Goal: Information Seeking & Learning: Learn about a topic

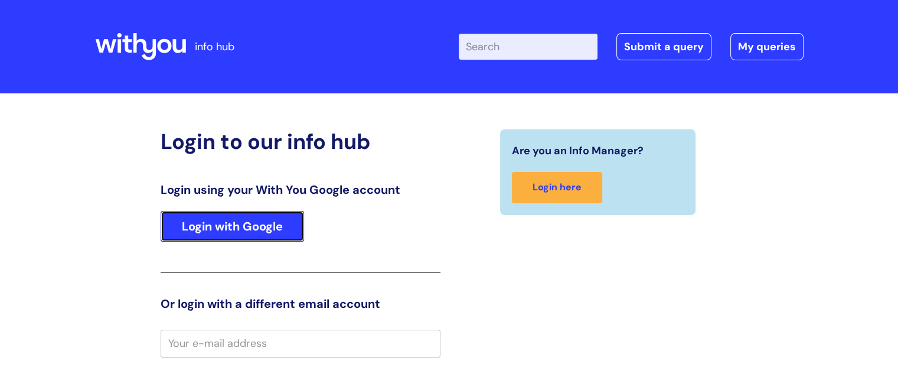
click at [277, 224] on link "Login with Google" at bounding box center [232, 226] width 143 height 31
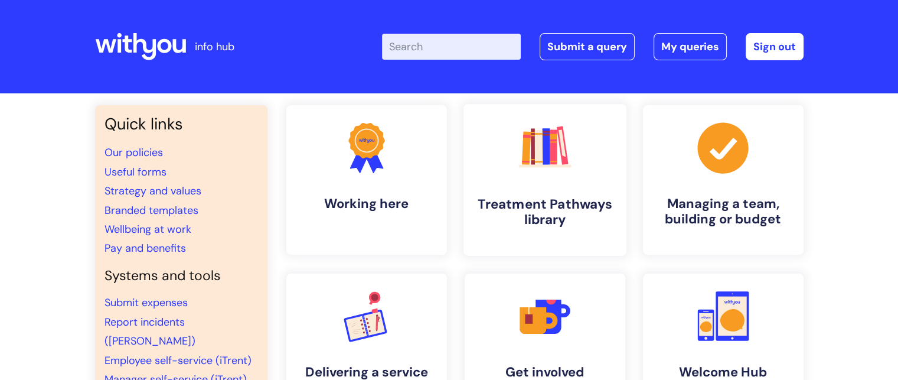
click at [532, 197] on h4 "Treatment Pathways library" at bounding box center [545, 212] width 144 height 32
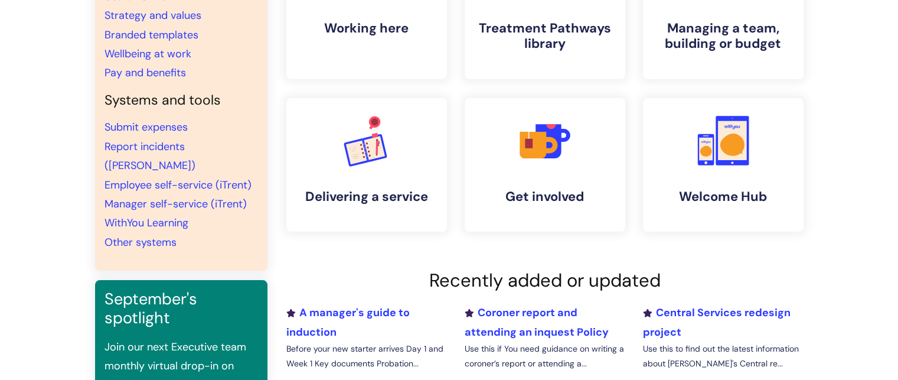
scroll to position [177, 0]
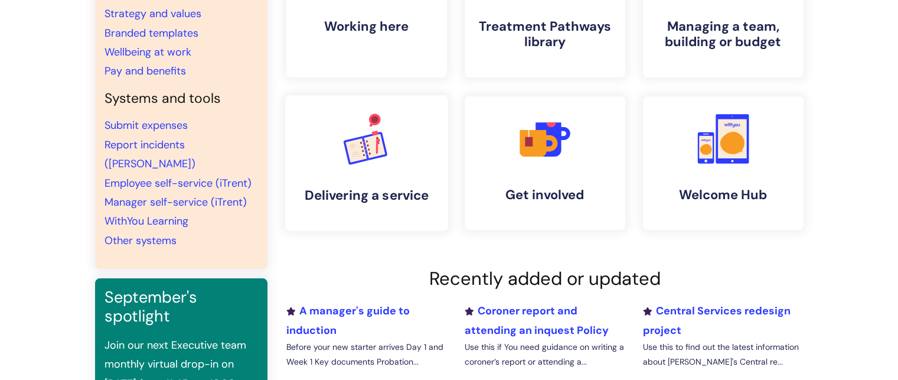
click at [373, 159] on icon ".cls-1{font-family:DMSans-Bold, 'DM Sans';font-size:43.1802px;font-weight:700;}…" at bounding box center [366, 138] width 58 height 58
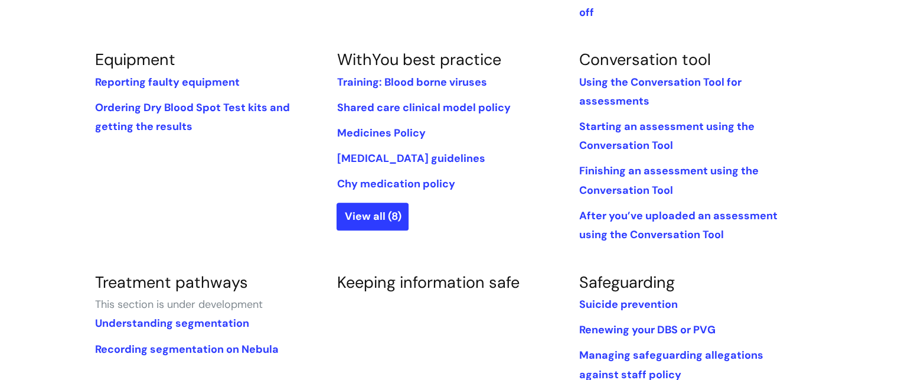
scroll to position [459, 0]
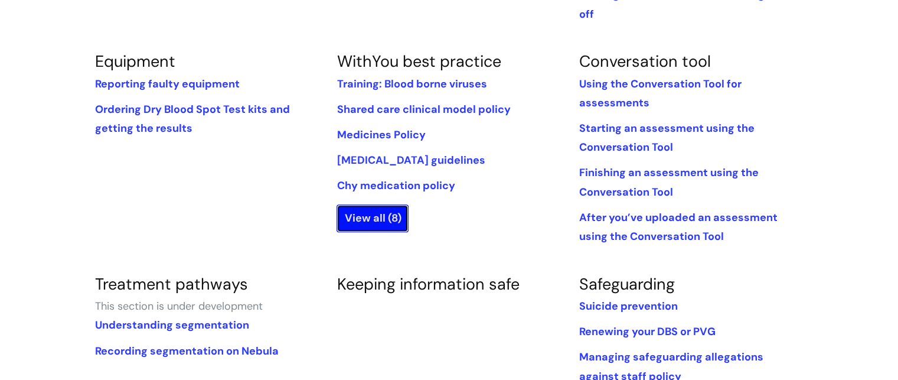
click at [371, 204] on link "View all (8)" at bounding box center [373, 217] width 72 height 27
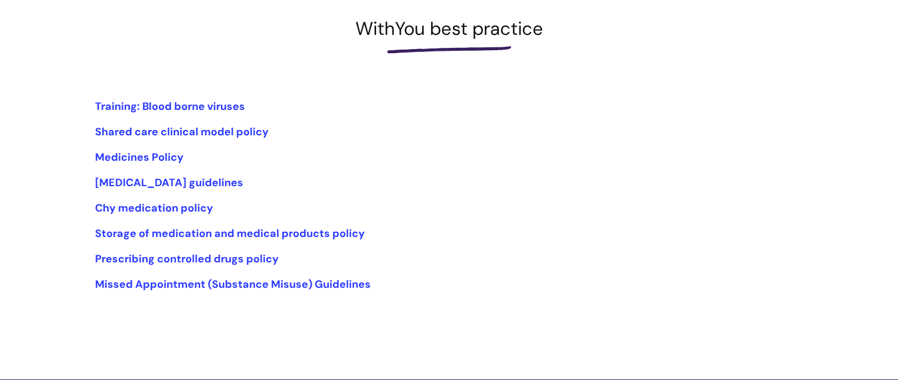
scroll to position [169, 0]
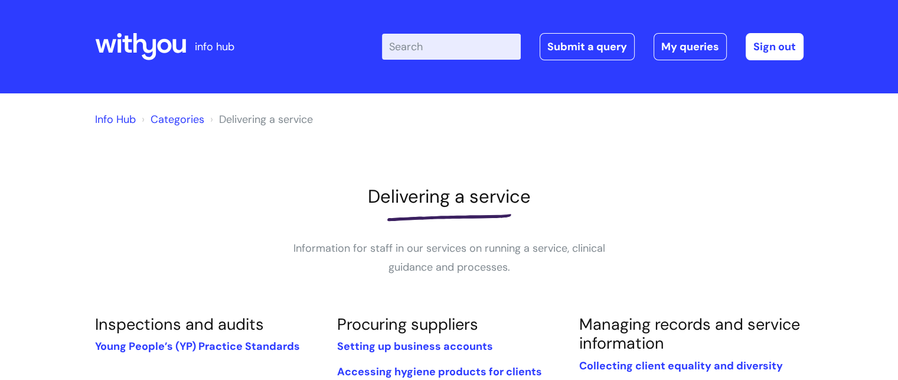
click at [166, 123] on link "Categories" at bounding box center [178, 119] width 54 height 14
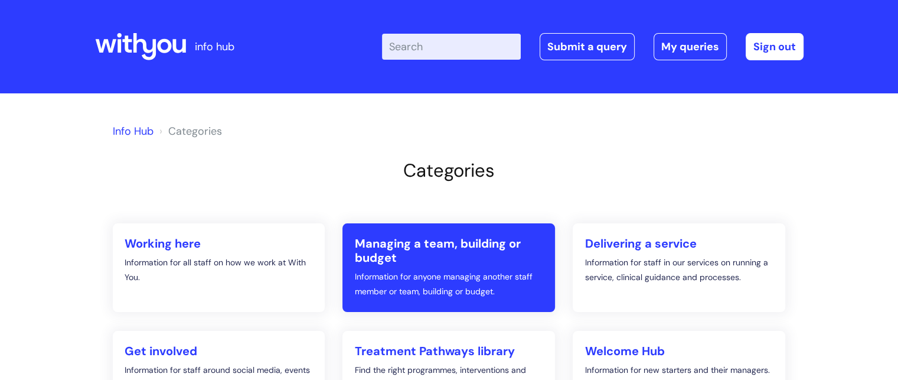
click at [461, 241] on h2 "Managing a team, building or budget" at bounding box center [448, 250] width 189 height 28
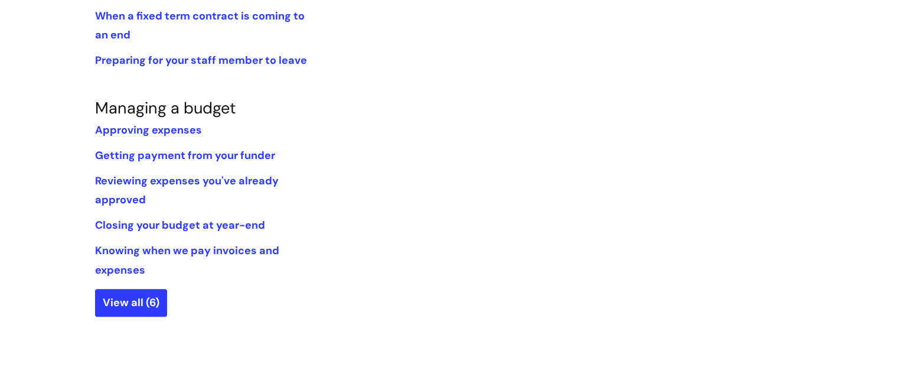
scroll to position [794, 0]
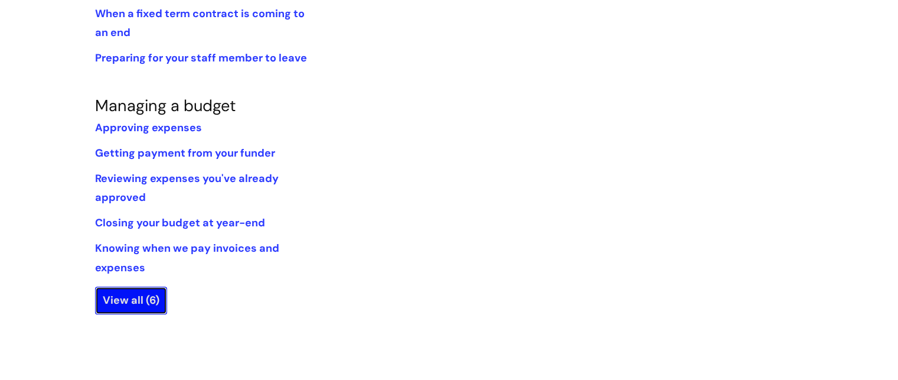
click at [126, 299] on link "View all (6)" at bounding box center [131, 299] width 72 height 27
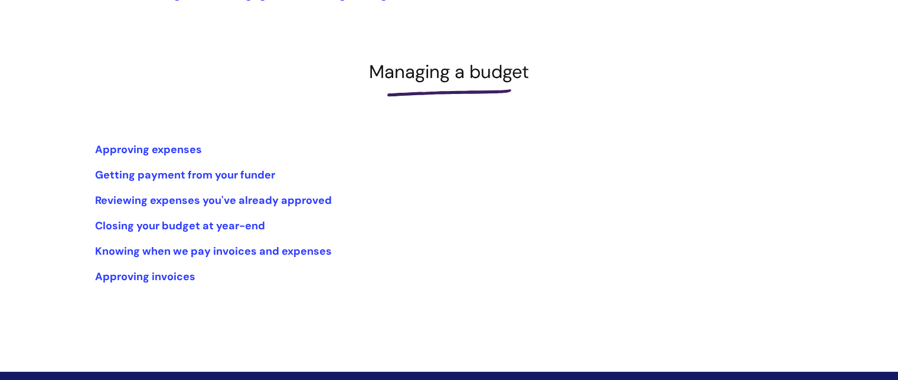
scroll to position [125, 0]
click at [306, 248] on link "Knowing when we pay invoices and expenses" at bounding box center [213, 250] width 237 height 14
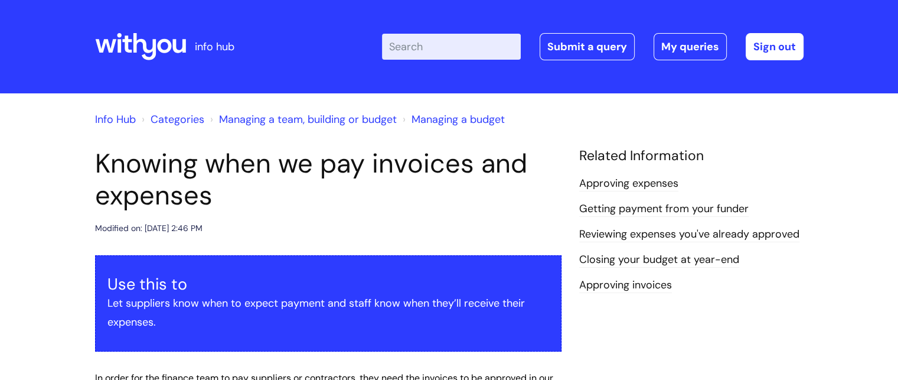
click at [179, 120] on link "Categories" at bounding box center [178, 119] width 54 height 14
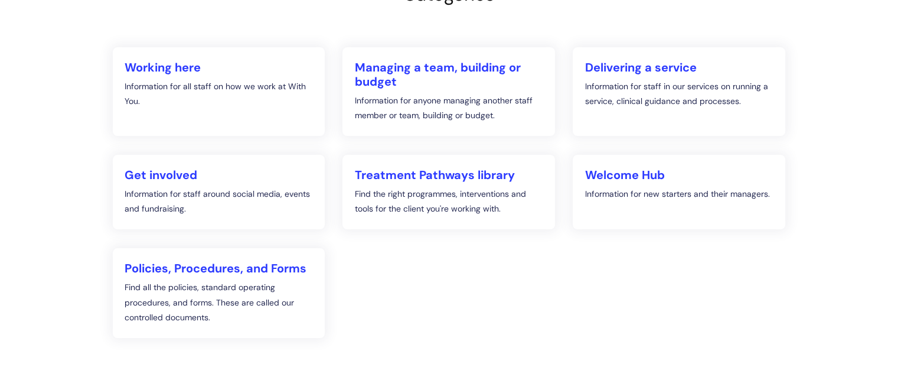
scroll to position [178, 0]
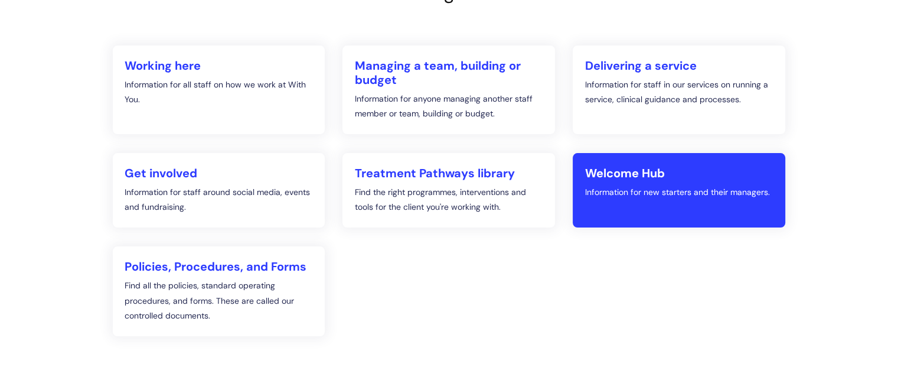
click at [709, 212] on link "Welcome Hub Information for new starters and their managers." at bounding box center [679, 190] width 213 height 74
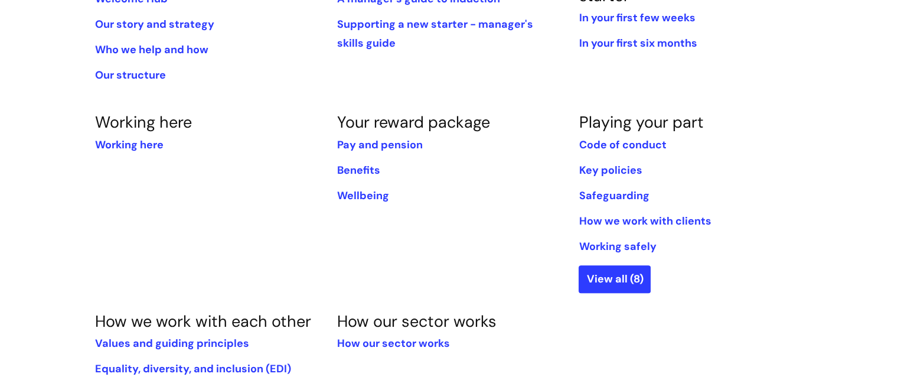
scroll to position [329, 0]
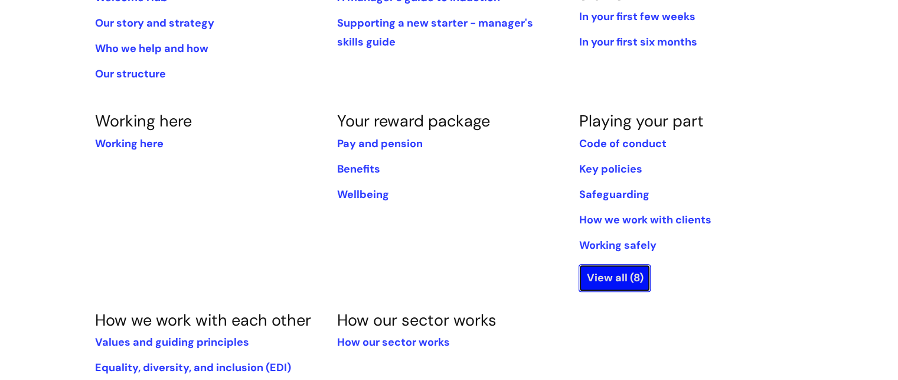
click at [614, 284] on link "View all (8)" at bounding box center [615, 277] width 72 height 27
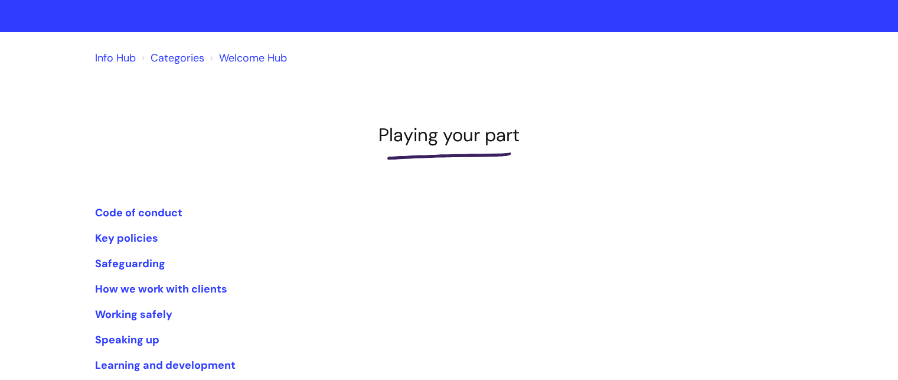
scroll to position [55, 0]
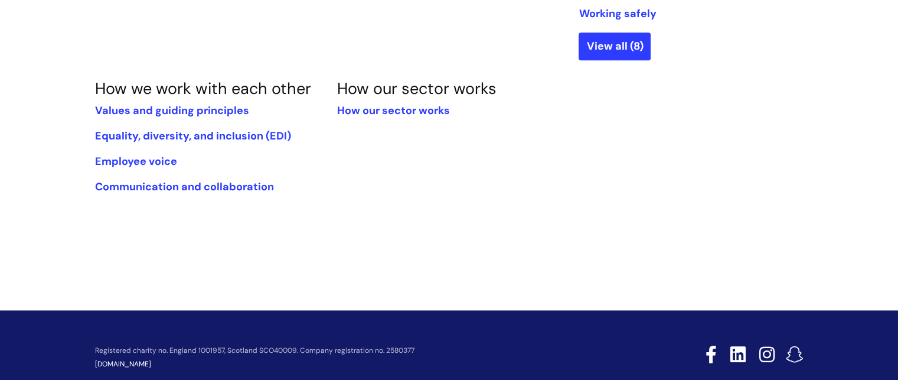
scroll to position [562, 0]
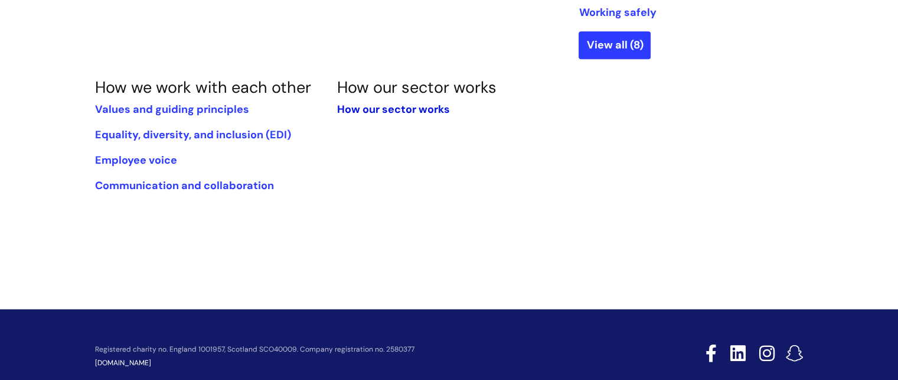
click at [411, 105] on link "How our sector works" at bounding box center [393, 109] width 113 height 14
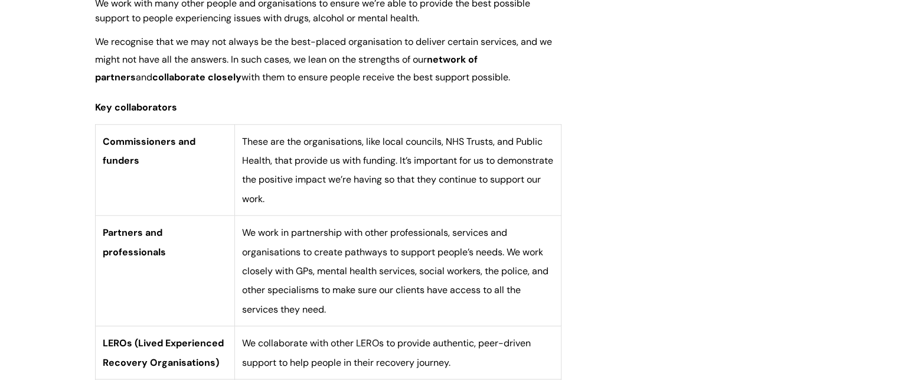
scroll to position [1034, 0]
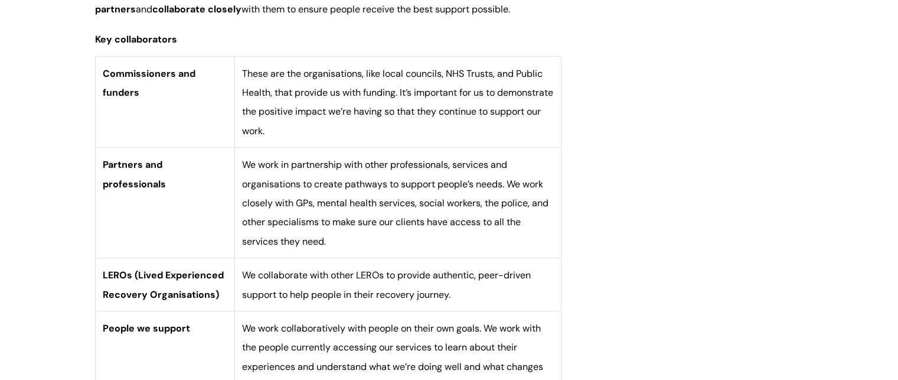
click at [895, 181] on div "Info Hub Categories Welcome Hub How our sector works How our sector works Modif…" at bounding box center [449, 214] width 898 height 2310
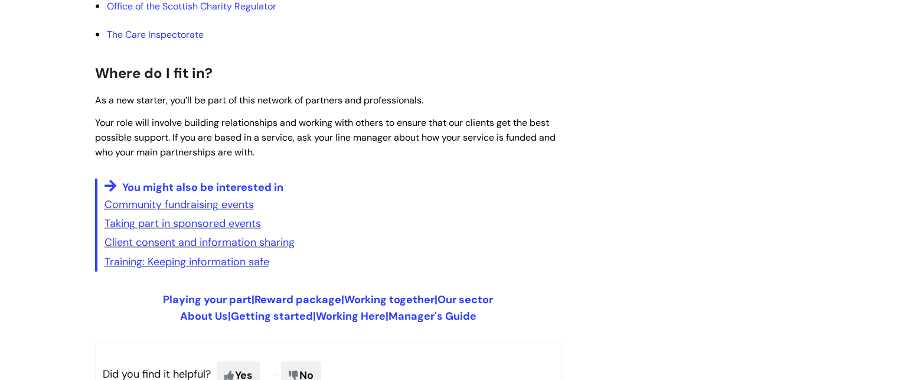
scroll to position [2161, 0]
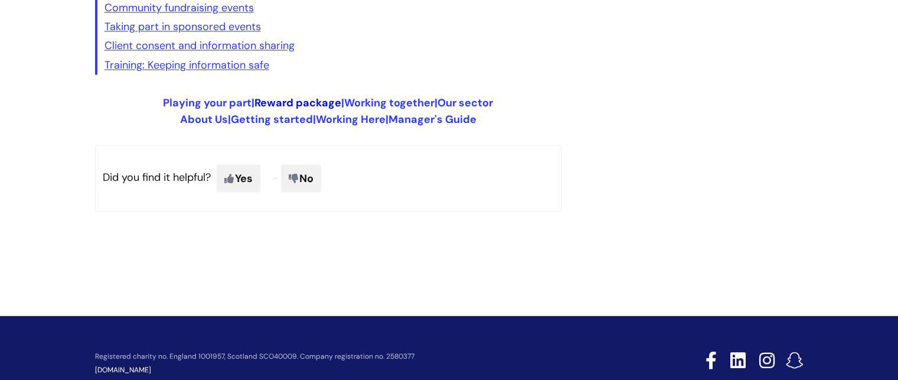
click at [285, 96] on link "Reward package" at bounding box center [297, 102] width 87 height 14
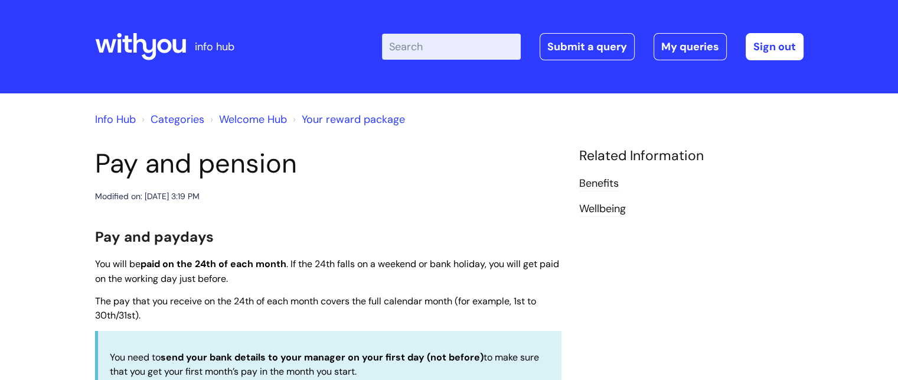
click at [167, 122] on link "Categories" at bounding box center [178, 119] width 54 height 14
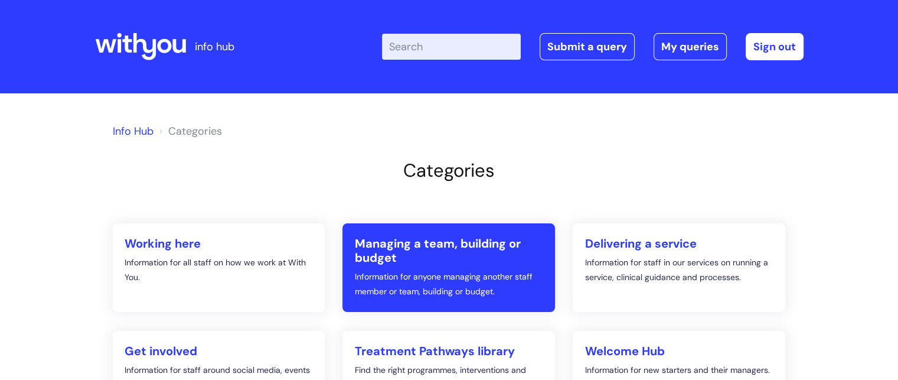
click at [388, 238] on h2 "Managing a team, building or budget" at bounding box center [448, 250] width 189 height 28
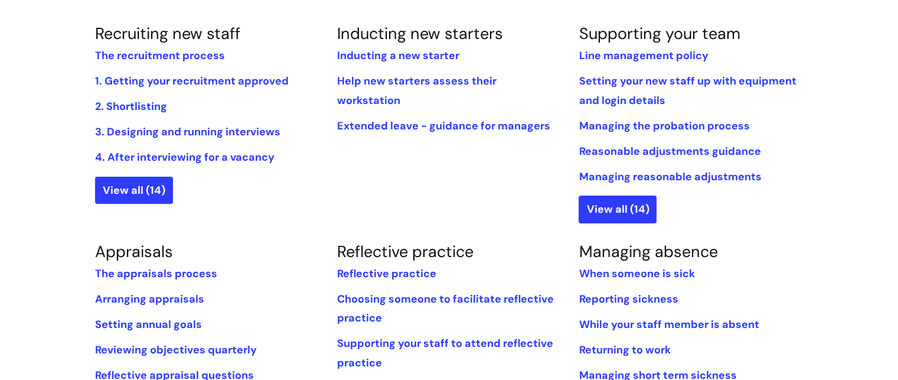
scroll to position [257, 0]
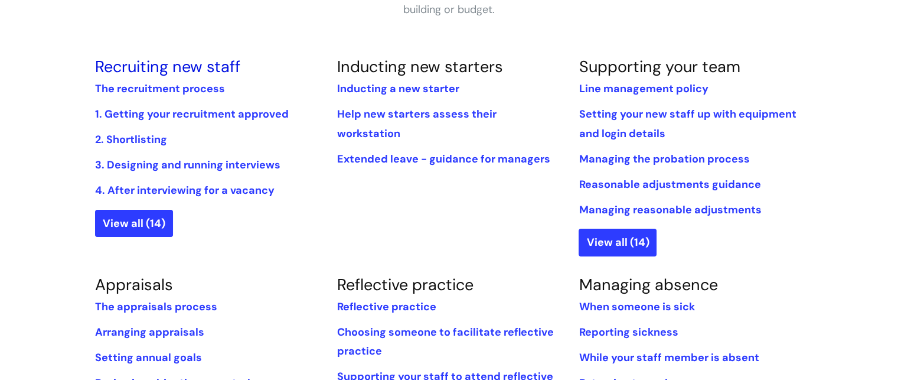
click at [146, 71] on link "Recruiting new staff" at bounding box center [167, 66] width 145 height 21
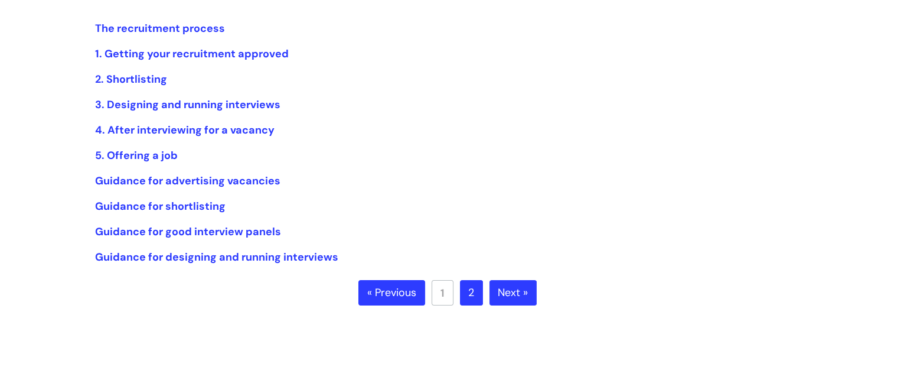
scroll to position [254, 0]
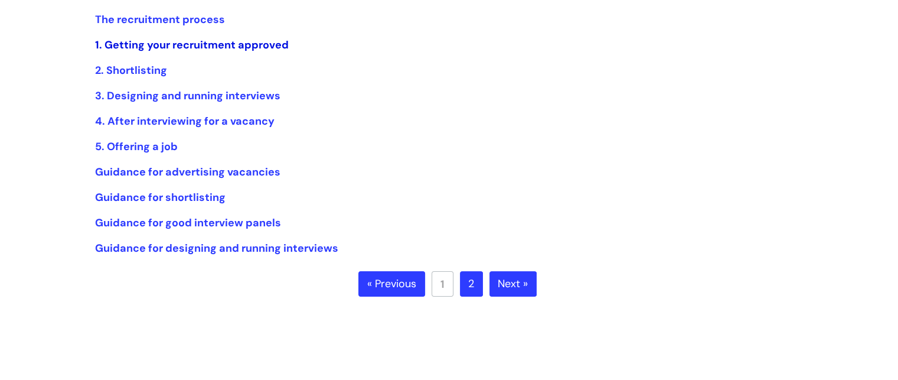
click at [223, 41] on link "1. Getting your recruitment approved" at bounding box center [192, 45] width 194 height 14
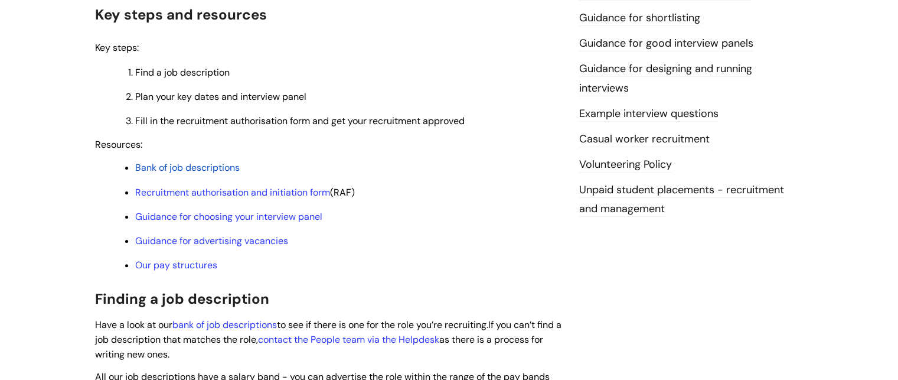
scroll to position [332, 0]
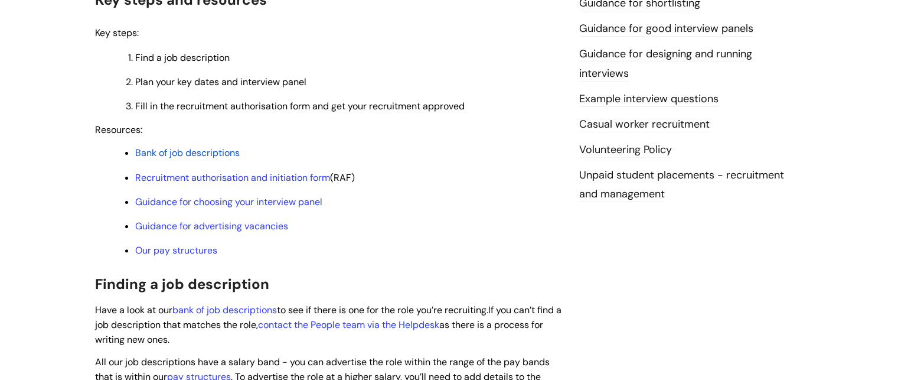
click at [196, 154] on span "Bank of job descriptions" at bounding box center [187, 152] width 105 height 12
